Goal: Task Accomplishment & Management: Manage account settings

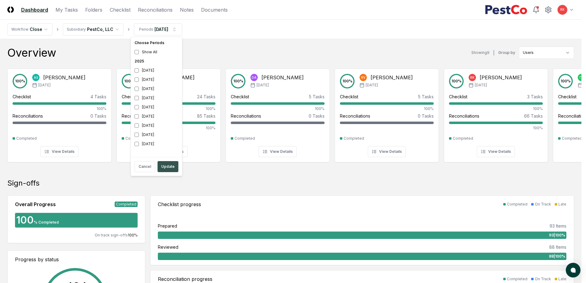
click at [168, 163] on button "Update" at bounding box center [168, 166] width 21 height 11
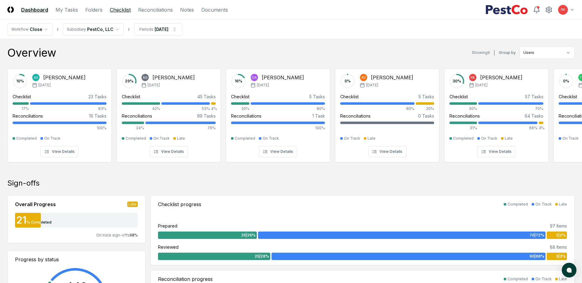
click at [122, 10] on link "Checklist" at bounding box center [120, 9] width 21 height 7
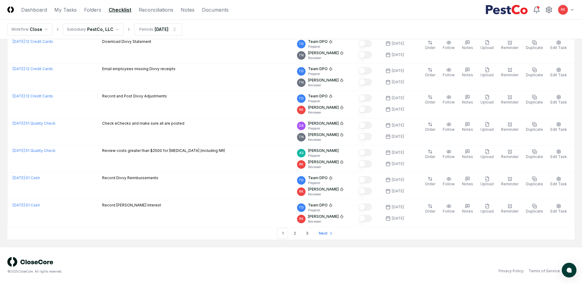
scroll to position [1243, 0]
click at [292, 235] on link "2" at bounding box center [294, 233] width 11 height 11
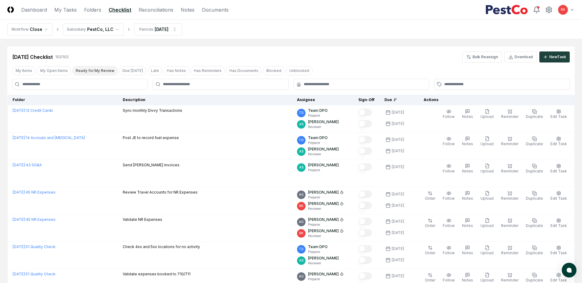
click at [90, 72] on button "Ready for My Review" at bounding box center [94, 70] width 45 height 9
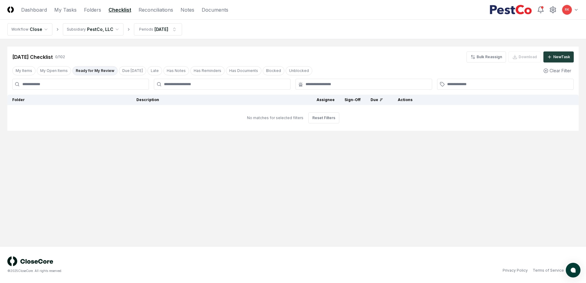
click at [86, 71] on button "Ready for My Review" at bounding box center [94, 70] width 45 height 9
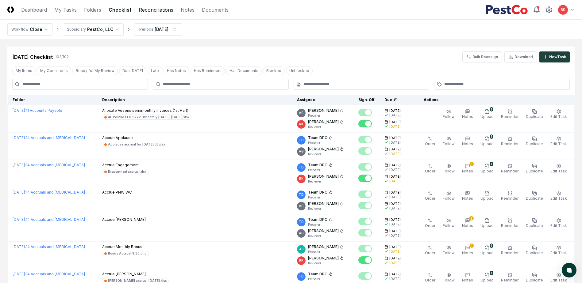
click at [145, 6] on link "Reconciliations" at bounding box center [156, 9] width 35 height 7
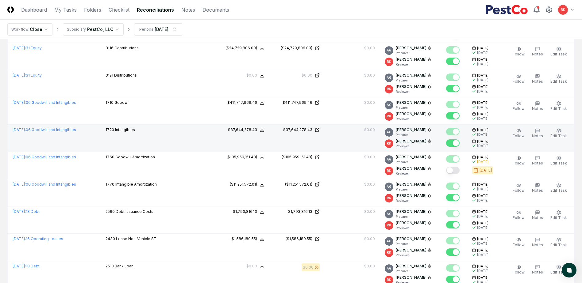
scroll to position [123, 0]
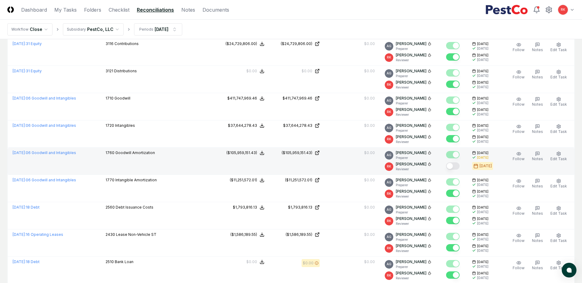
click at [453, 167] on button "Mark complete" at bounding box center [452, 166] width 13 height 7
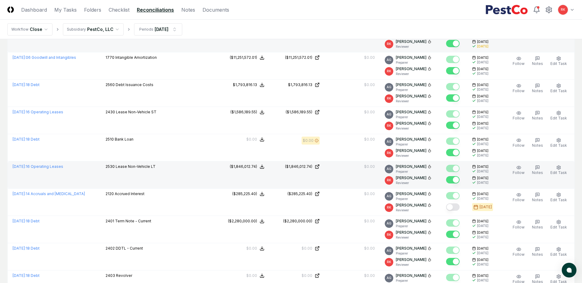
scroll to position [276, 0]
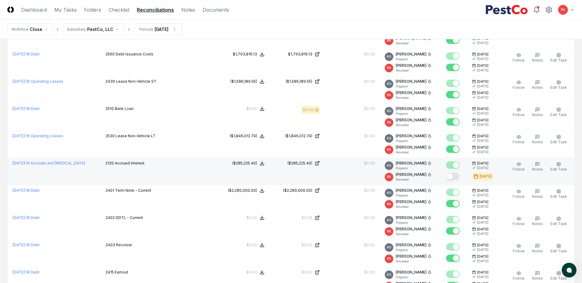
click at [454, 175] on button "Mark complete" at bounding box center [452, 176] width 13 height 7
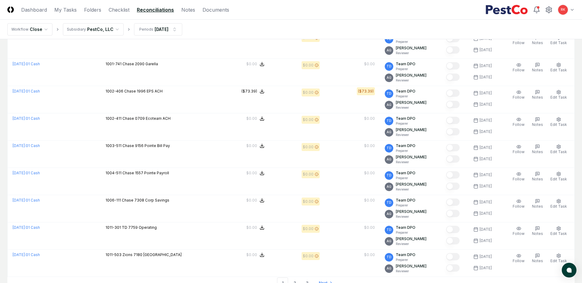
scroll to position [1244, 0]
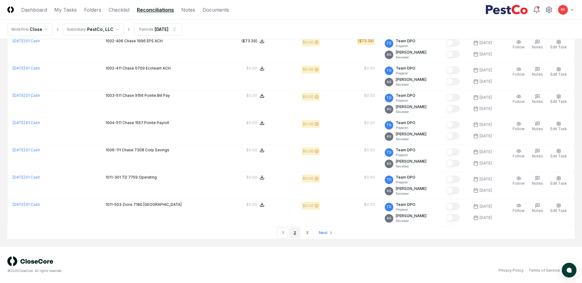
click at [297, 230] on link "2" at bounding box center [294, 233] width 11 height 11
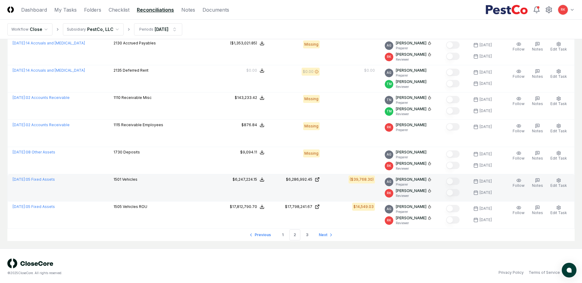
scroll to position [1244, 0]
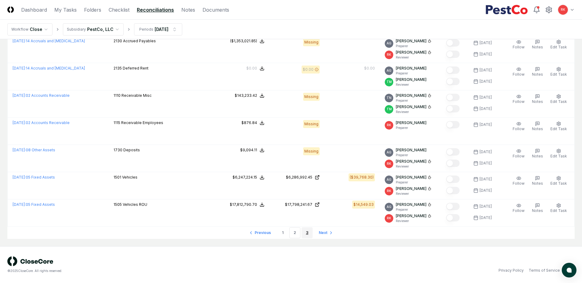
click at [312, 233] on link "3" at bounding box center [306, 233] width 11 height 11
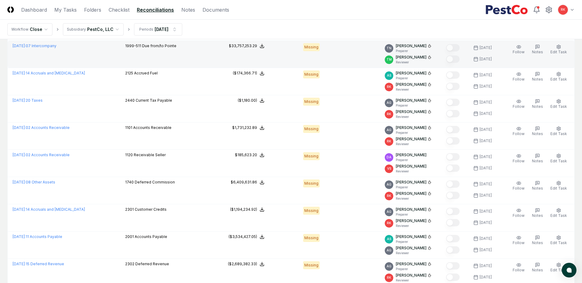
scroll to position [644, 0]
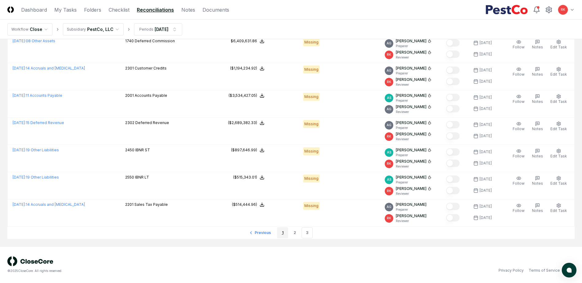
click at [285, 232] on link "1" at bounding box center [282, 233] width 11 height 11
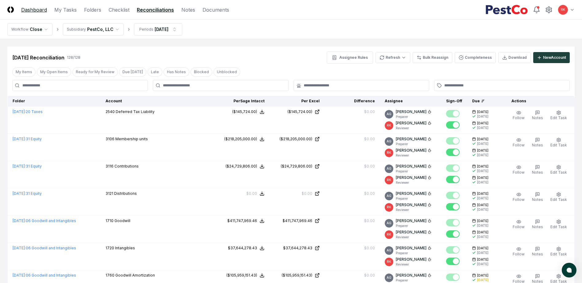
click at [40, 10] on link "Dashboard" at bounding box center [34, 9] width 26 height 7
